Goal: Information Seeking & Learning: Check status

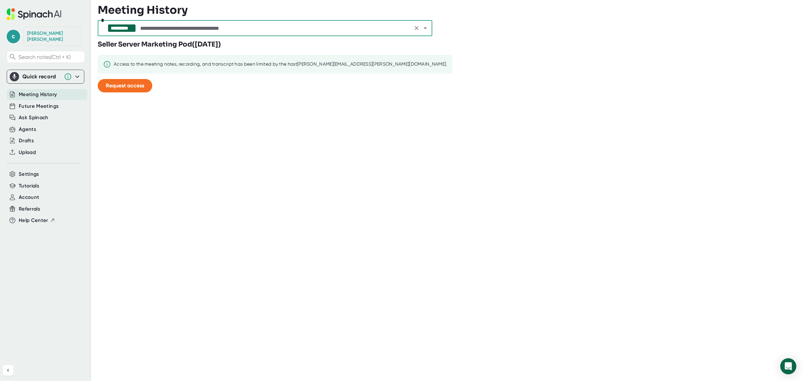
click at [159, 29] on input "text" at bounding box center [275, 27] width 272 height 9
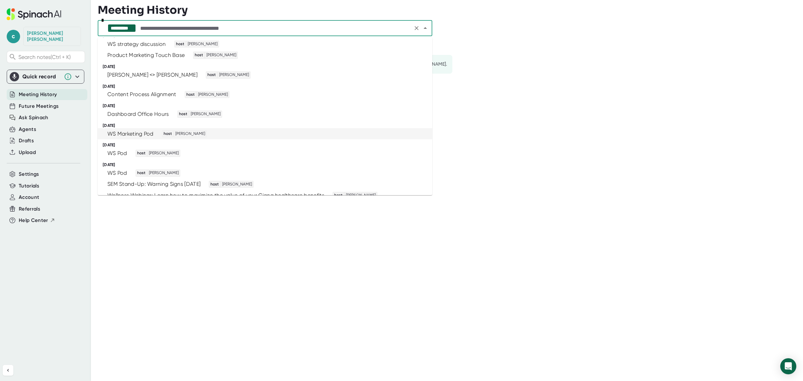
scroll to position [2090, 0]
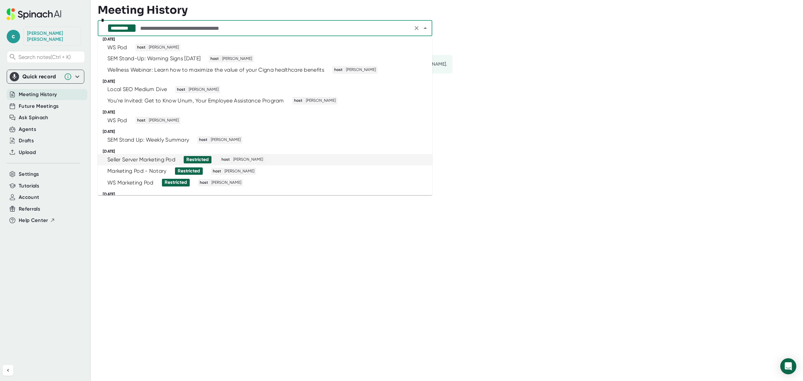
click at [170, 156] on div "Seller Server Marketing Pod" at bounding box center [141, 159] width 68 height 7
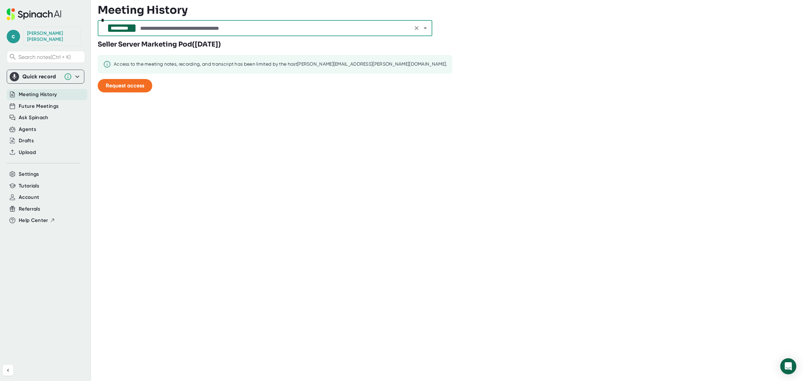
click at [151, 26] on input "text" at bounding box center [275, 27] width 272 height 9
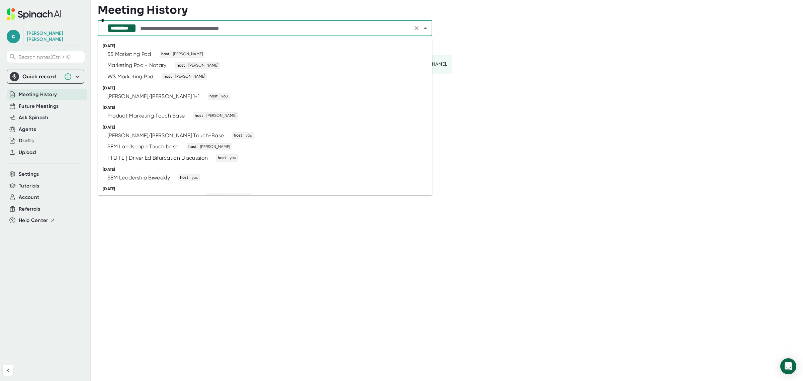
click at [415, 26] on icon "Clear" at bounding box center [416, 28] width 7 height 7
click at [415, 26] on div at bounding box center [420, 27] width 17 height 9
click at [20, 91] on span "Meeting History" at bounding box center [38, 95] width 38 height 8
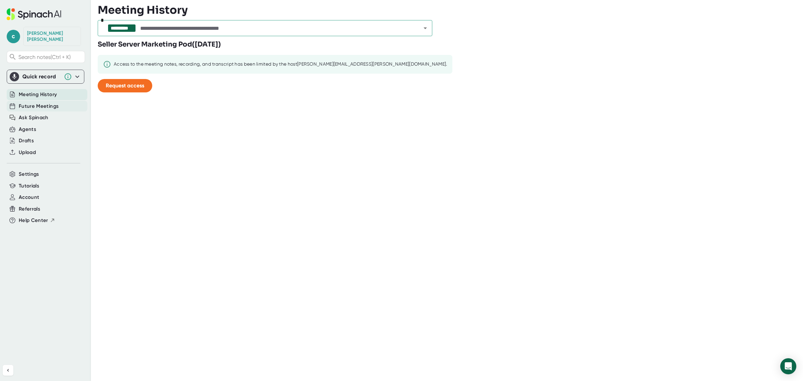
click at [27, 102] on span "Future Meetings" at bounding box center [39, 106] width 40 height 8
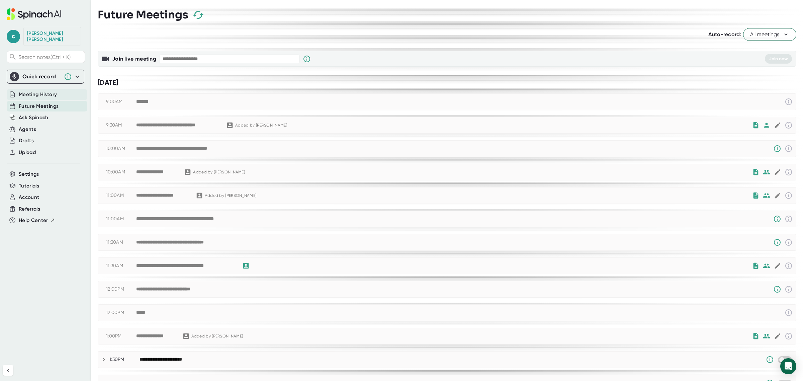
click at [29, 91] on span "Meeting History" at bounding box center [38, 95] width 38 height 8
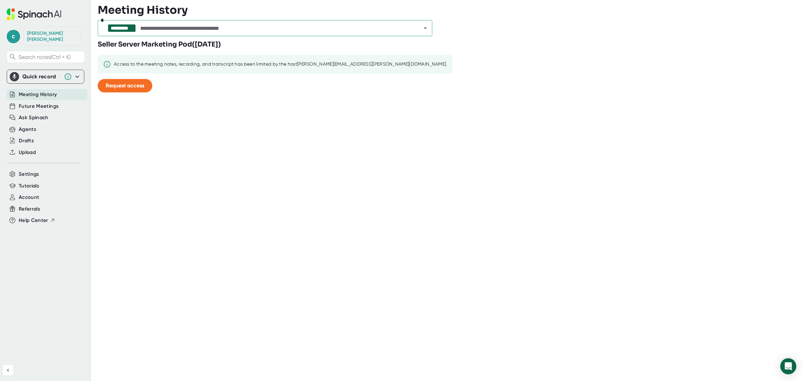
click at [125, 27] on div "**********" at bounding box center [122, 28] width 22 height 6
